Goal: Find specific page/section

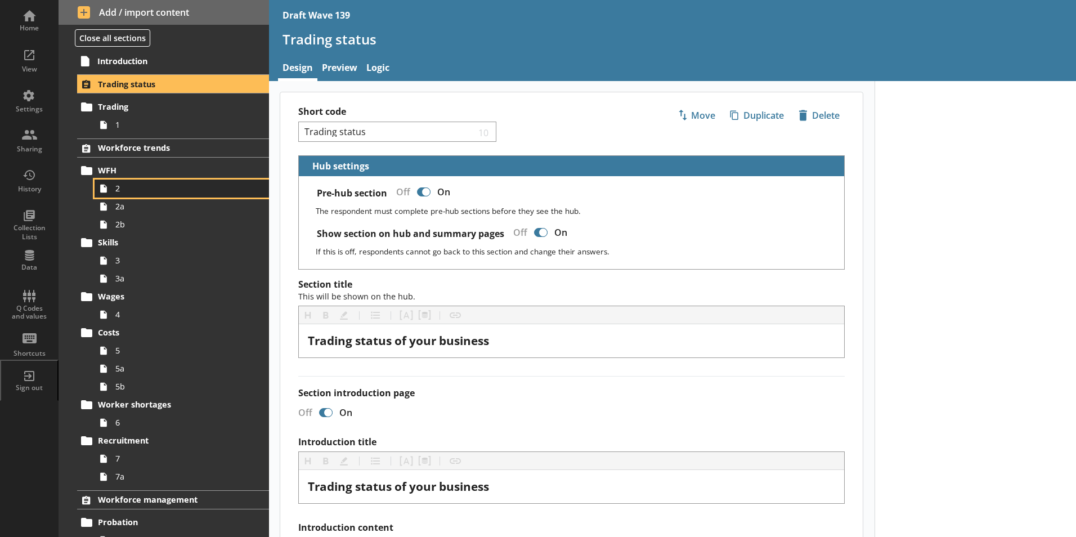
click at [131, 190] on span "2" at bounding box center [177, 188] width 125 height 11
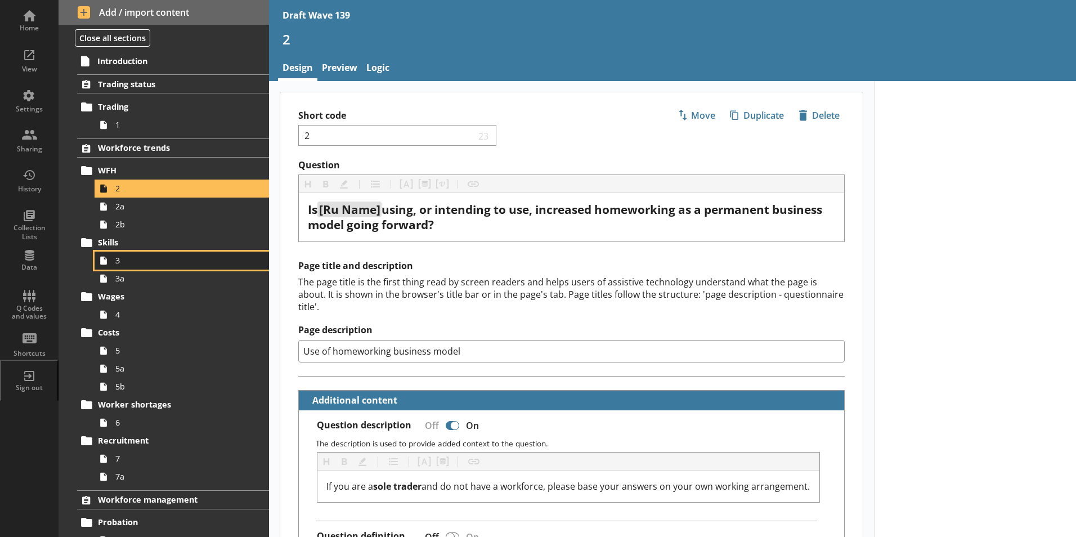
click at [134, 265] on span "3" at bounding box center [177, 260] width 125 height 11
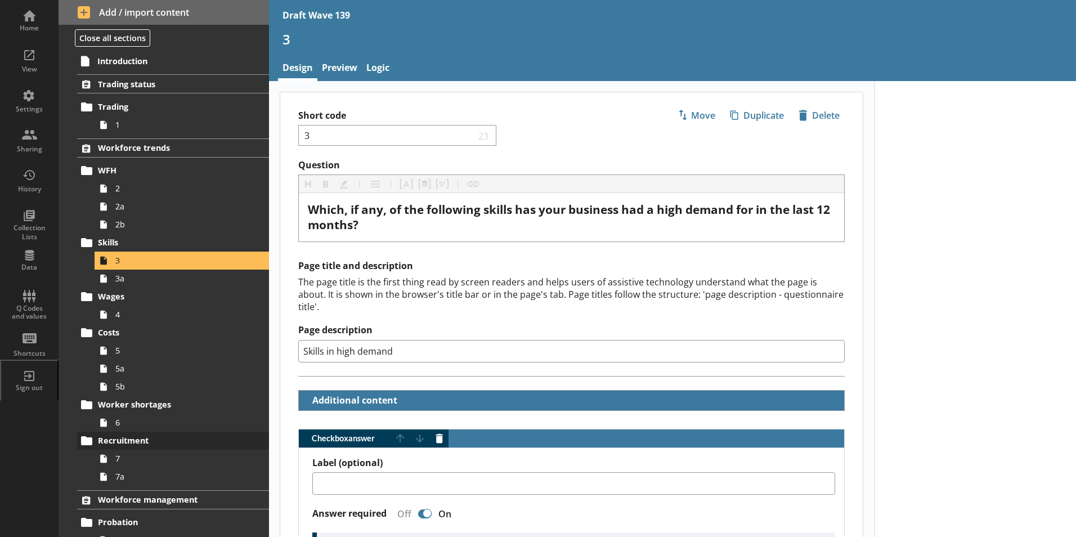
scroll to position [56, 0]
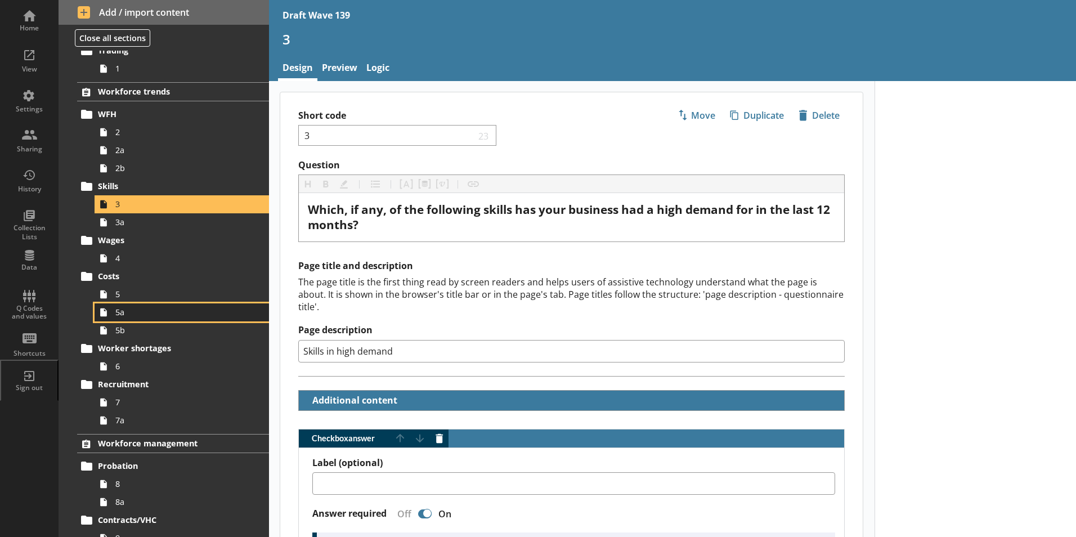
click at [122, 309] on span "5a" at bounding box center [177, 312] width 125 height 11
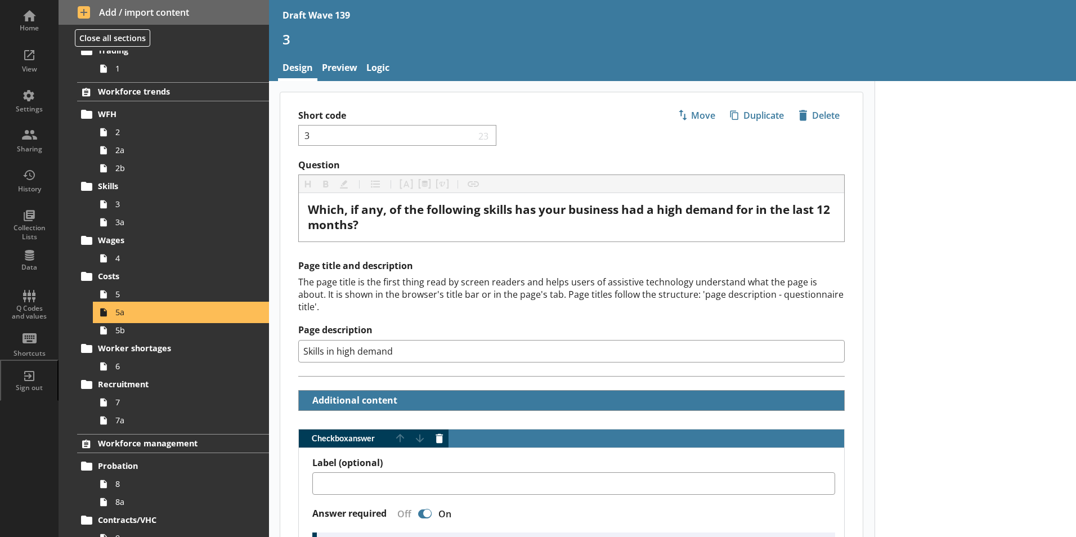
click at [122, 309] on span "5a" at bounding box center [177, 312] width 125 height 11
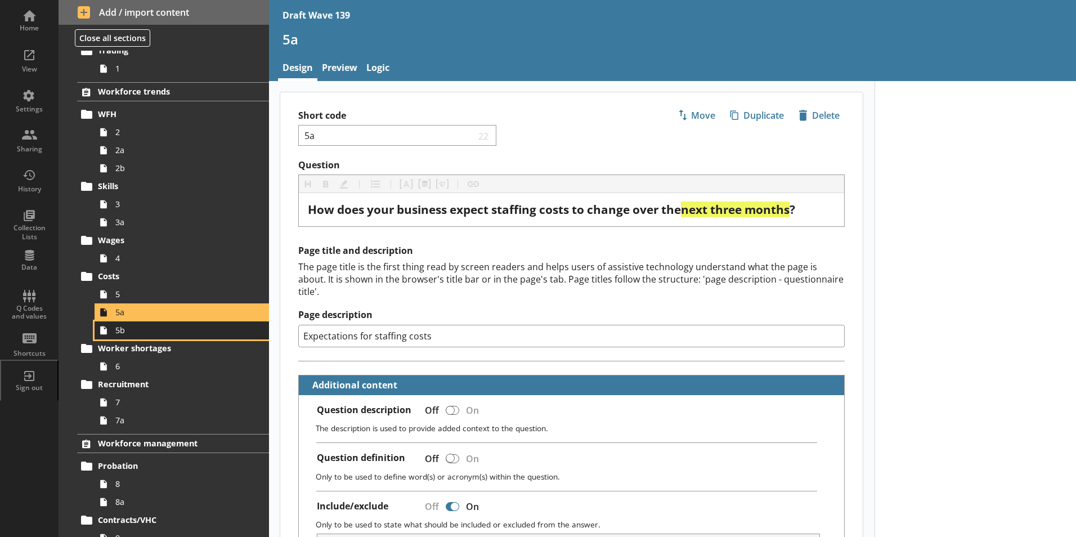
click at [114, 334] on link "5b" at bounding box center [182, 330] width 174 height 18
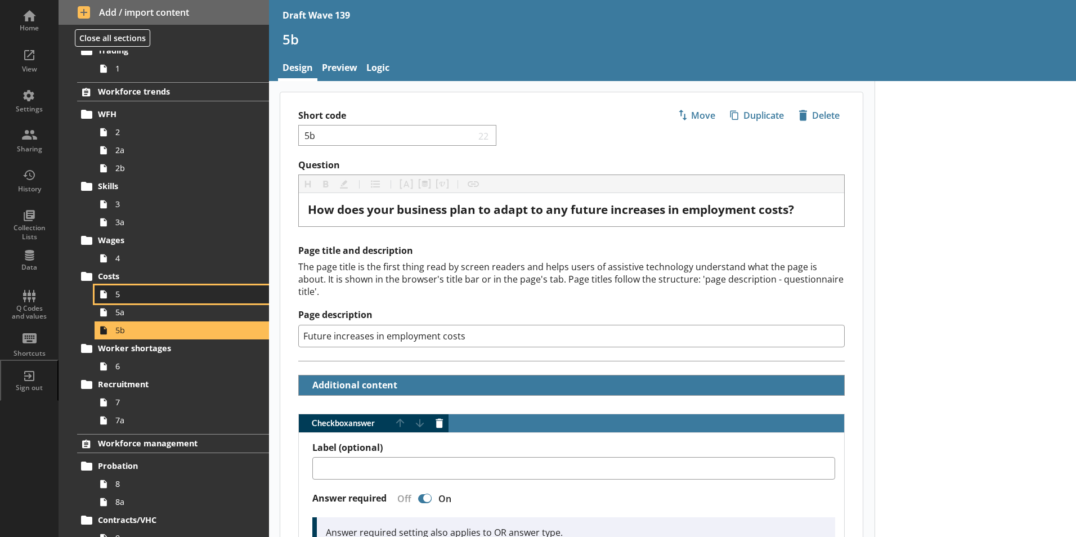
click at [120, 292] on span "5" at bounding box center [177, 294] width 125 height 11
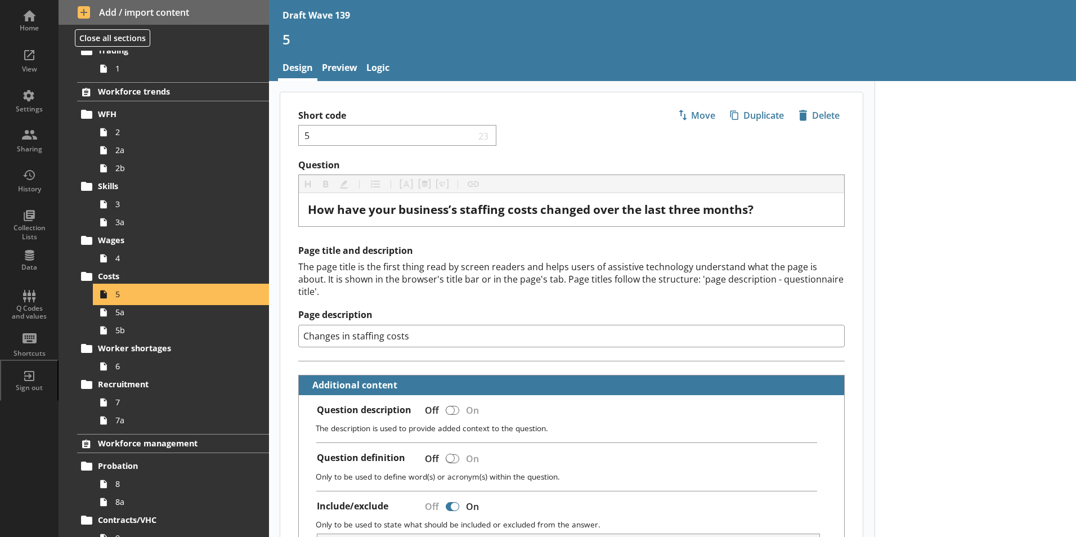
click at [119, 291] on span "5" at bounding box center [177, 294] width 125 height 11
click at [118, 316] on span "5a" at bounding box center [177, 312] width 125 height 11
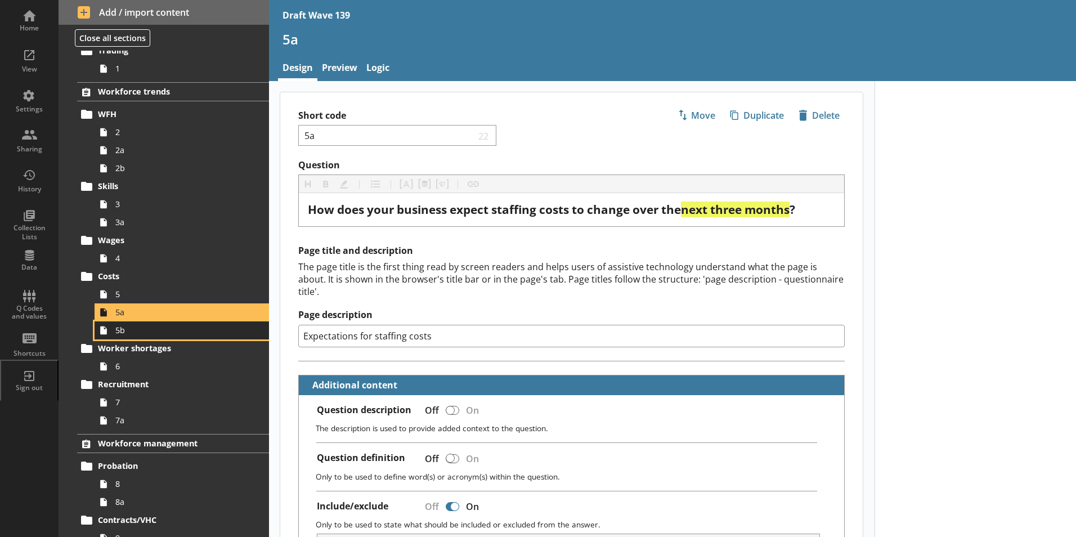
click at [124, 333] on span "5b" at bounding box center [177, 330] width 125 height 11
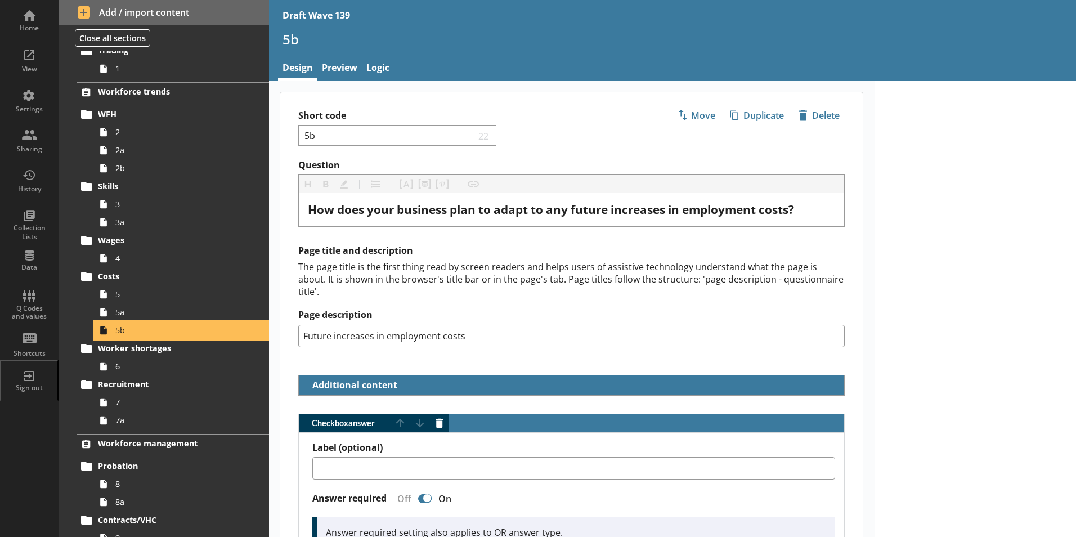
click at [124, 333] on span "5b" at bounding box center [177, 330] width 125 height 11
click at [108, 368] on icon at bounding box center [104, 366] width 18 height 18
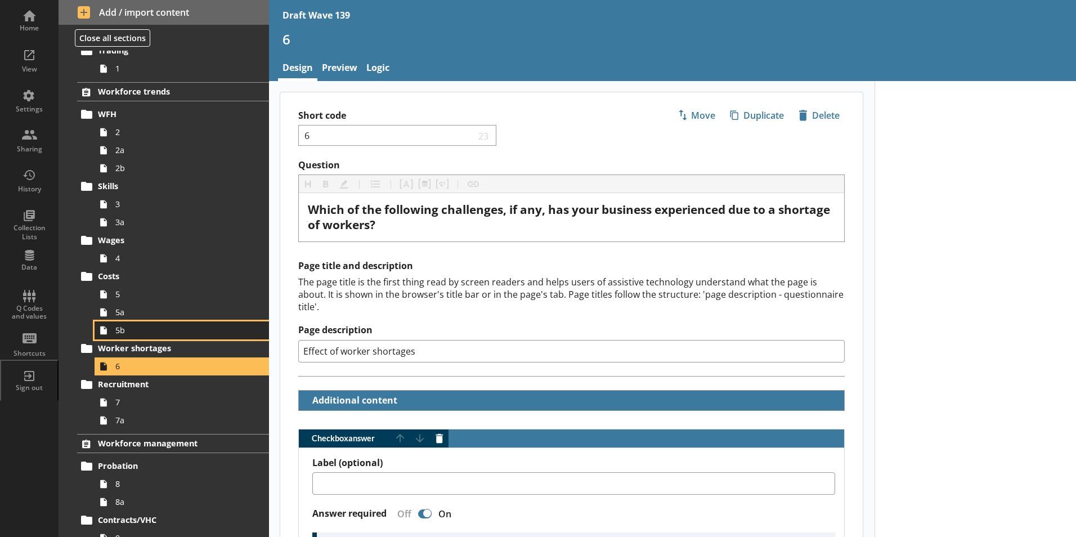
click at [128, 332] on span "5b" at bounding box center [177, 330] width 125 height 11
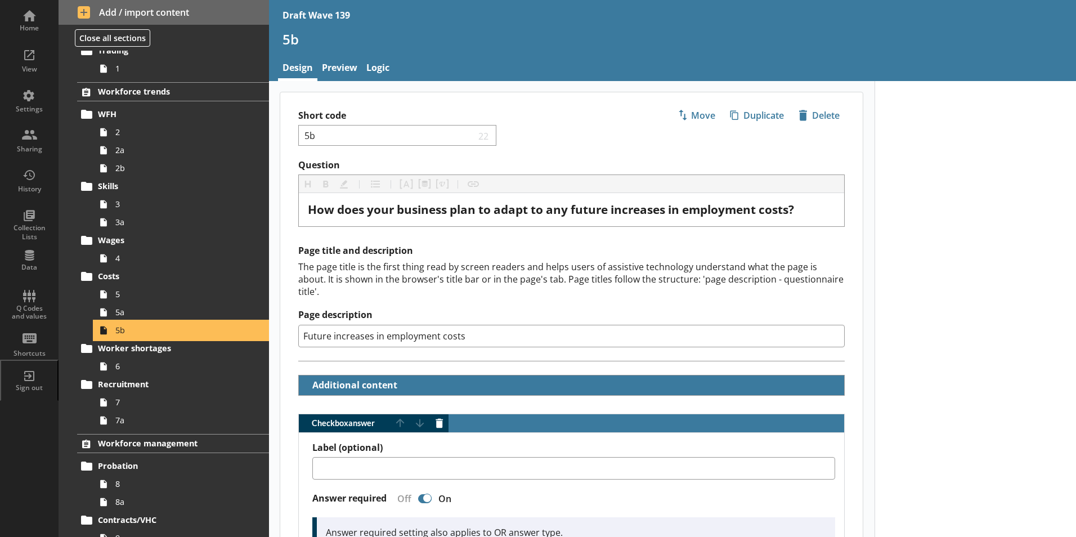
type textarea "x"
click at [28, 23] on div "Home" at bounding box center [29, 19] width 39 height 39
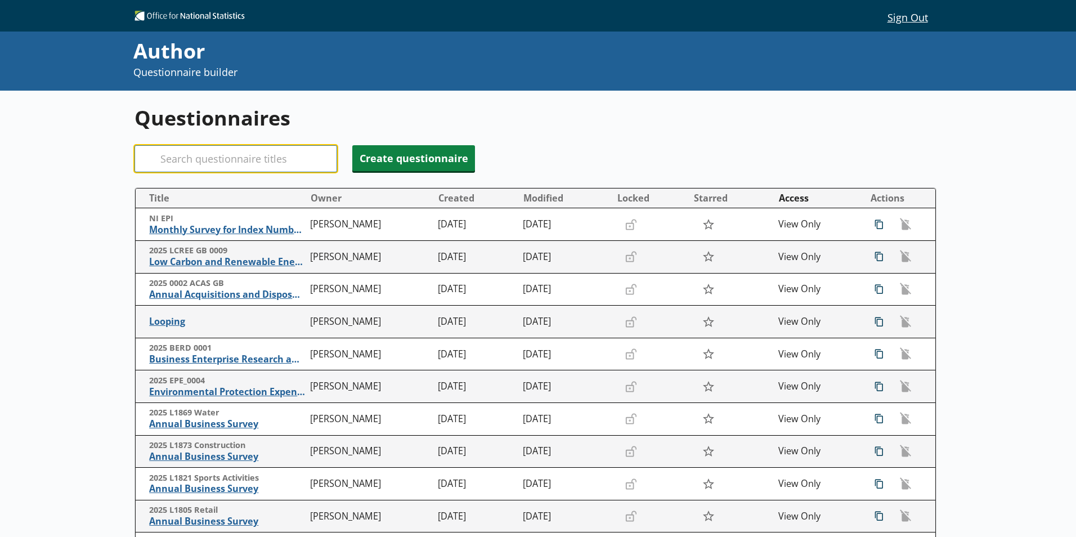
click at [263, 155] on input "Search" at bounding box center [235, 158] width 203 height 27
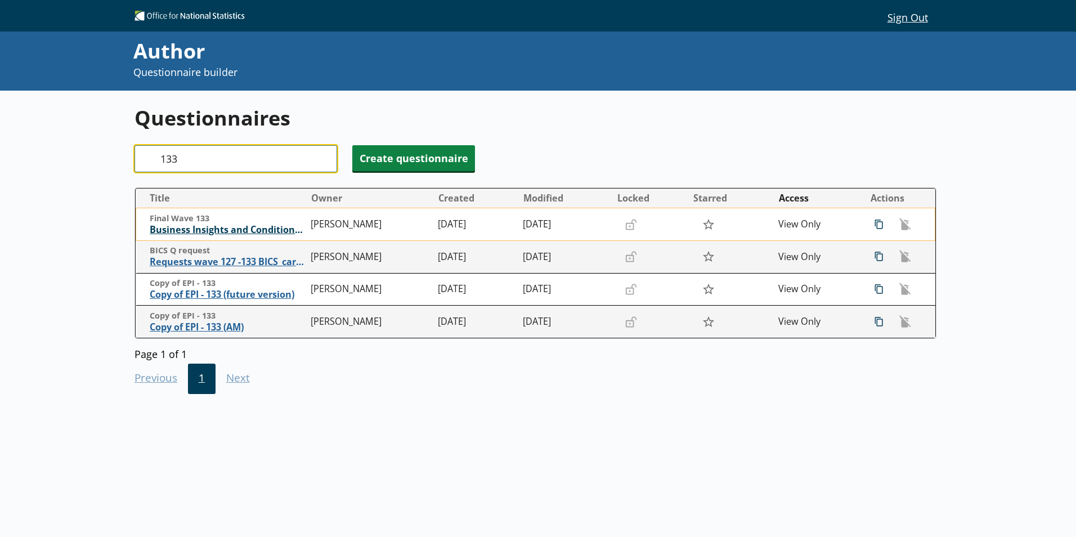
type input "133"
click at [234, 229] on span "Business Insights and Conditions Survey (BICS)" at bounding box center [227, 230] width 155 height 12
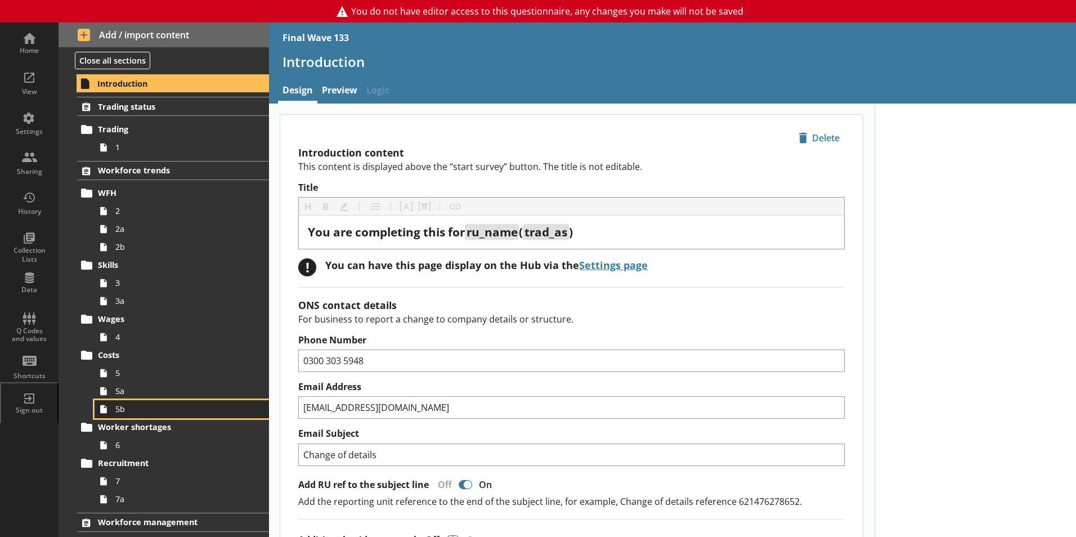
click at [127, 411] on span "5b" at bounding box center [177, 408] width 125 height 11
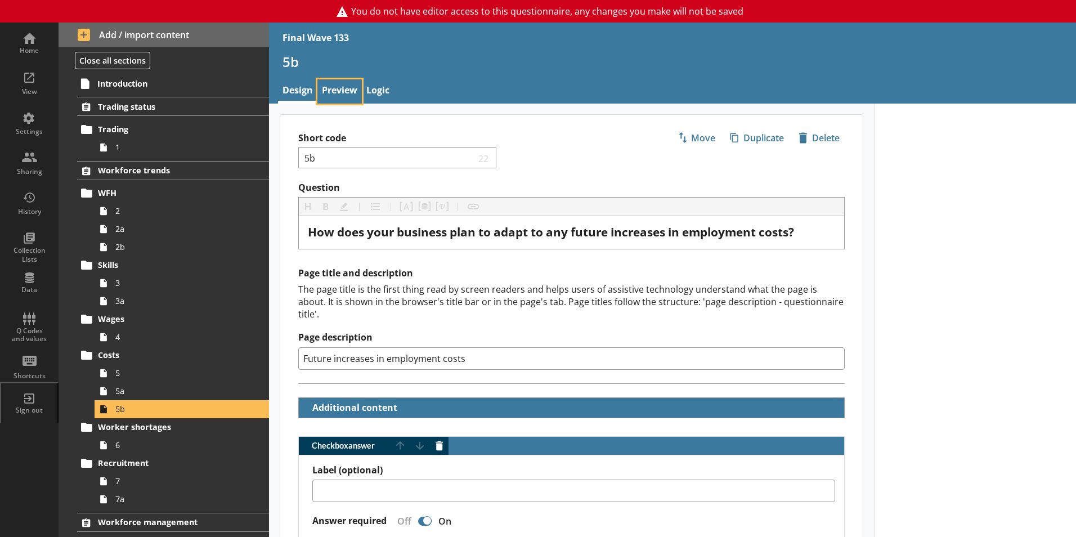
click at [322, 91] on link "Preview" at bounding box center [339, 91] width 44 height 24
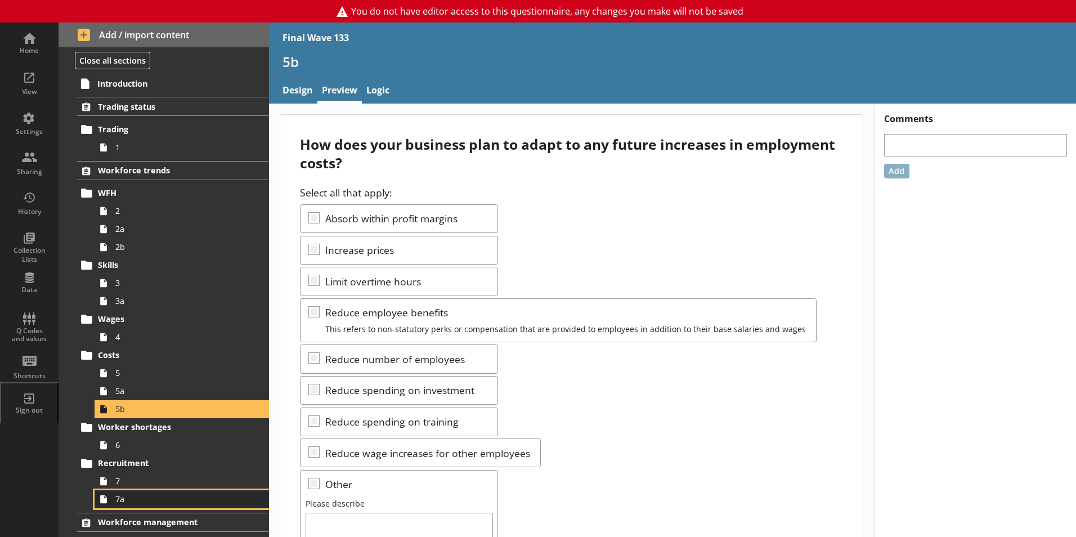
click at [124, 501] on span "7a" at bounding box center [177, 498] width 125 height 11
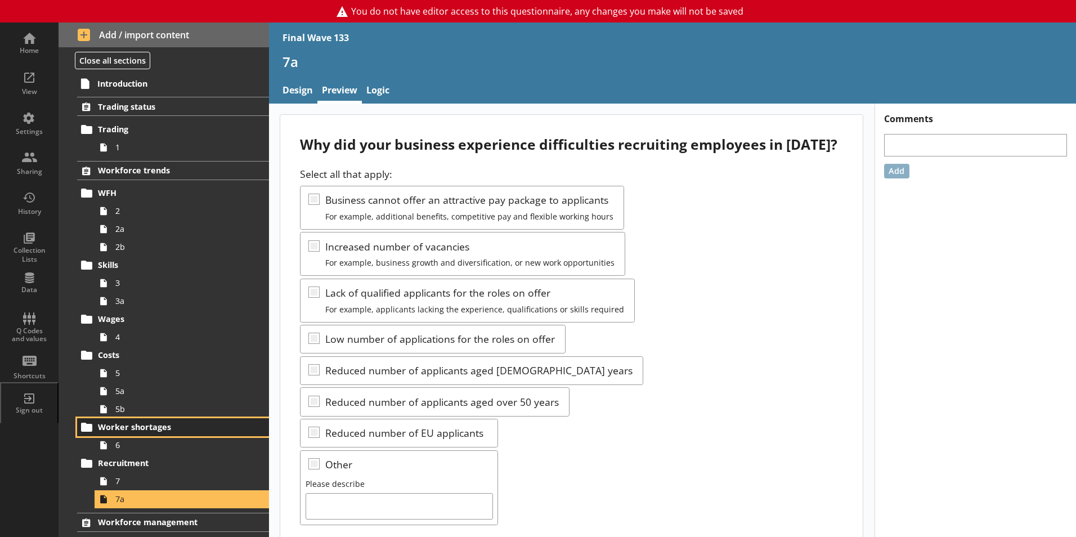
click at [121, 435] on link "Worker shortages" at bounding box center [173, 427] width 192 height 18
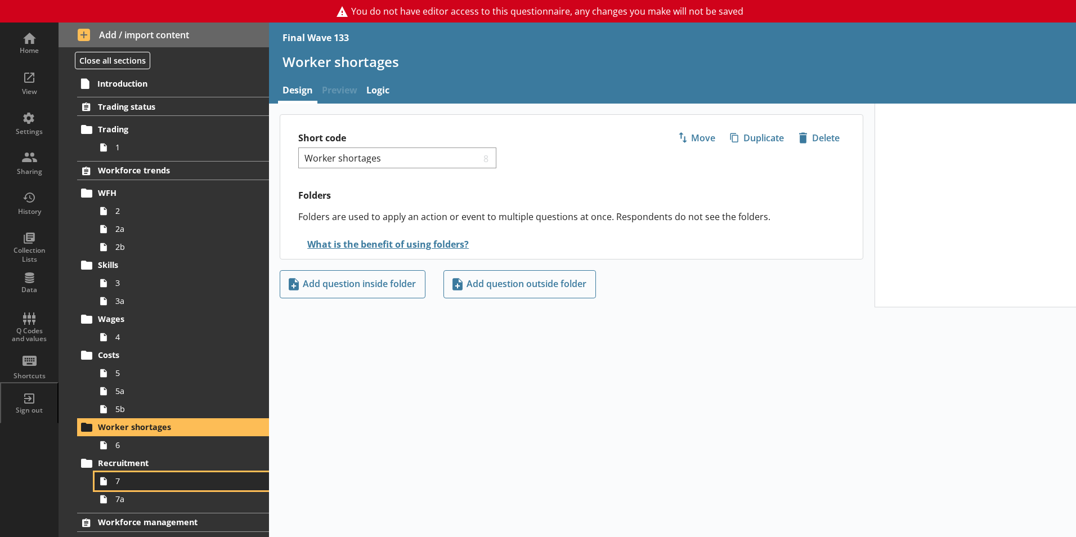
click at [121, 488] on link "7" at bounding box center [182, 481] width 174 height 18
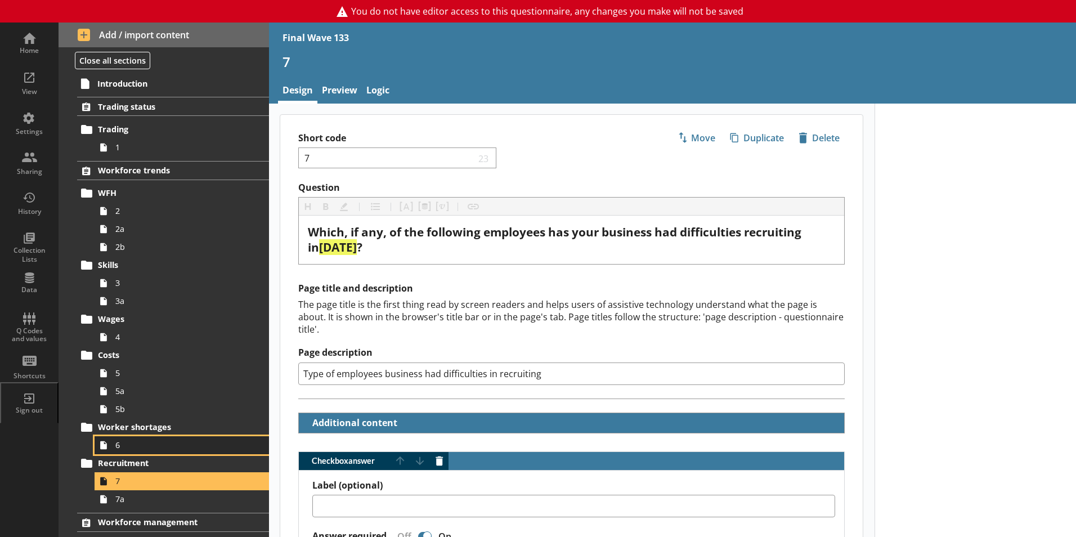
click at [132, 451] on link "6" at bounding box center [182, 445] width 174 height 18
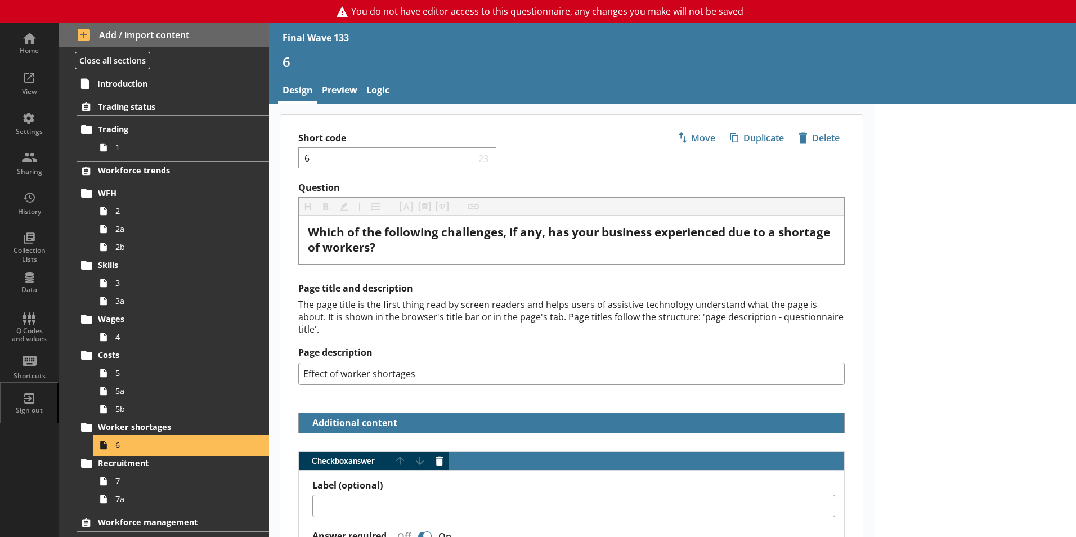
click at [132, 447] on span "6" at bounding box center [177, 444] width 125 height 11
click at [132, 445] on span "6" at bounding box center [177, 444] width 125 height 11
click at [139, 443] on span "6" at bounding box center [177, 444] width 125 height 11
click at [140, 443] on span "6" at bounding box center [177, 444] width 125 height 11
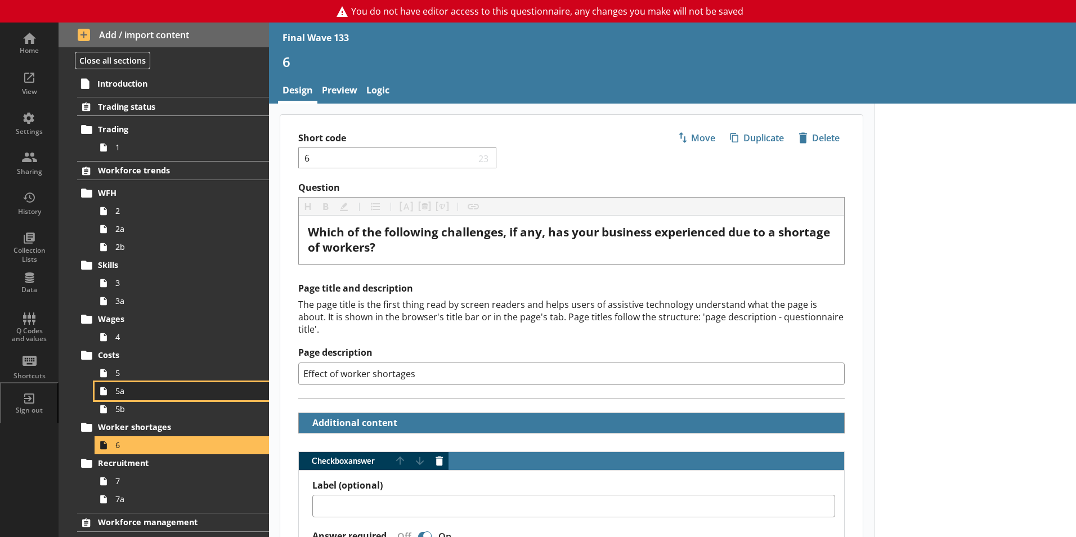
click at [116, 396] on span "5a" at bounding box center [177, 390] width 125 height 11
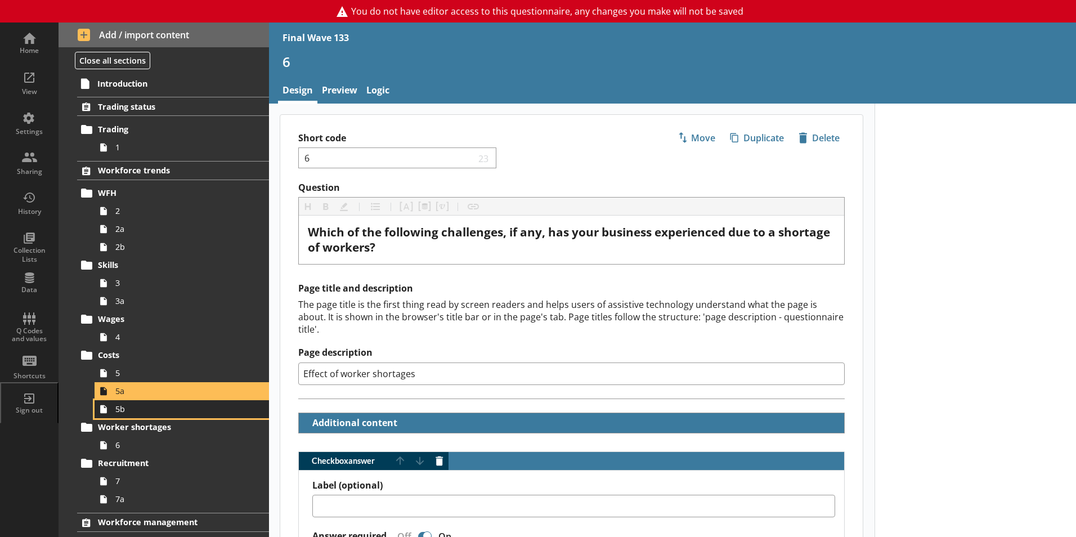
click at [121, 414] on span "5b" at bounding box center [177, 408] width 125 height 11
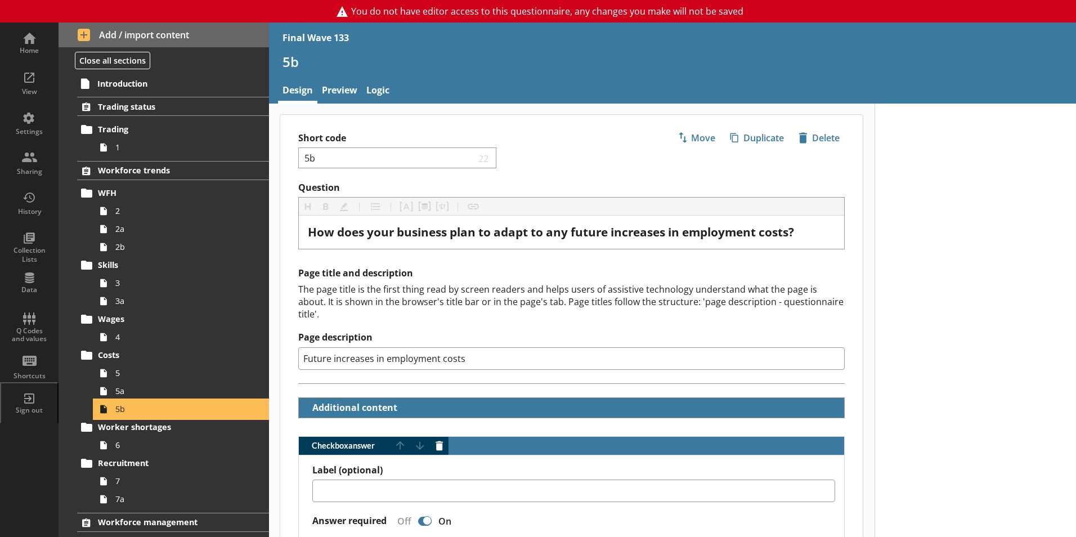
type textarea "x"
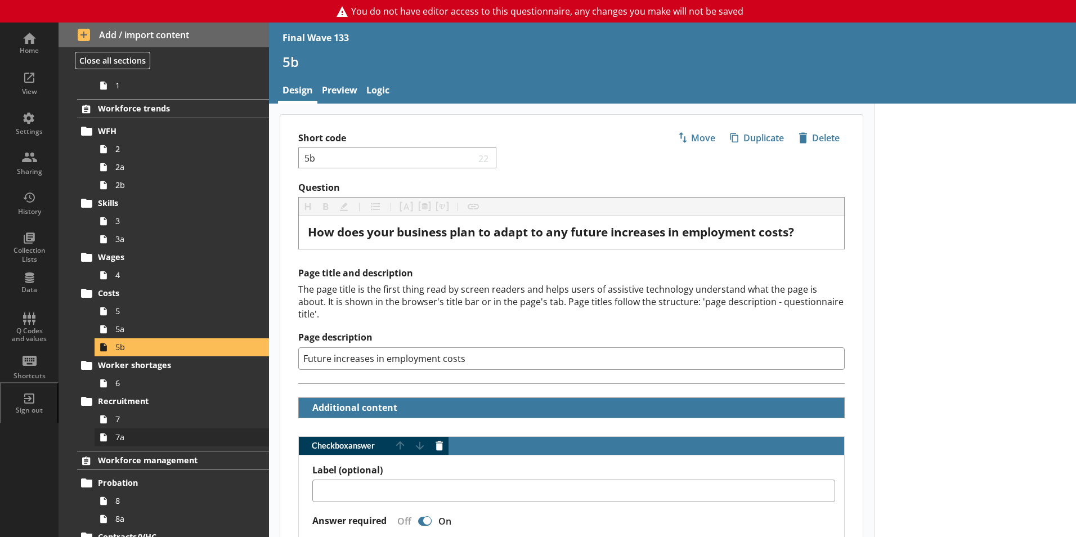
scroll to position [169, 0]
